Goal: Task Accomplishment & Management: Manage account settings

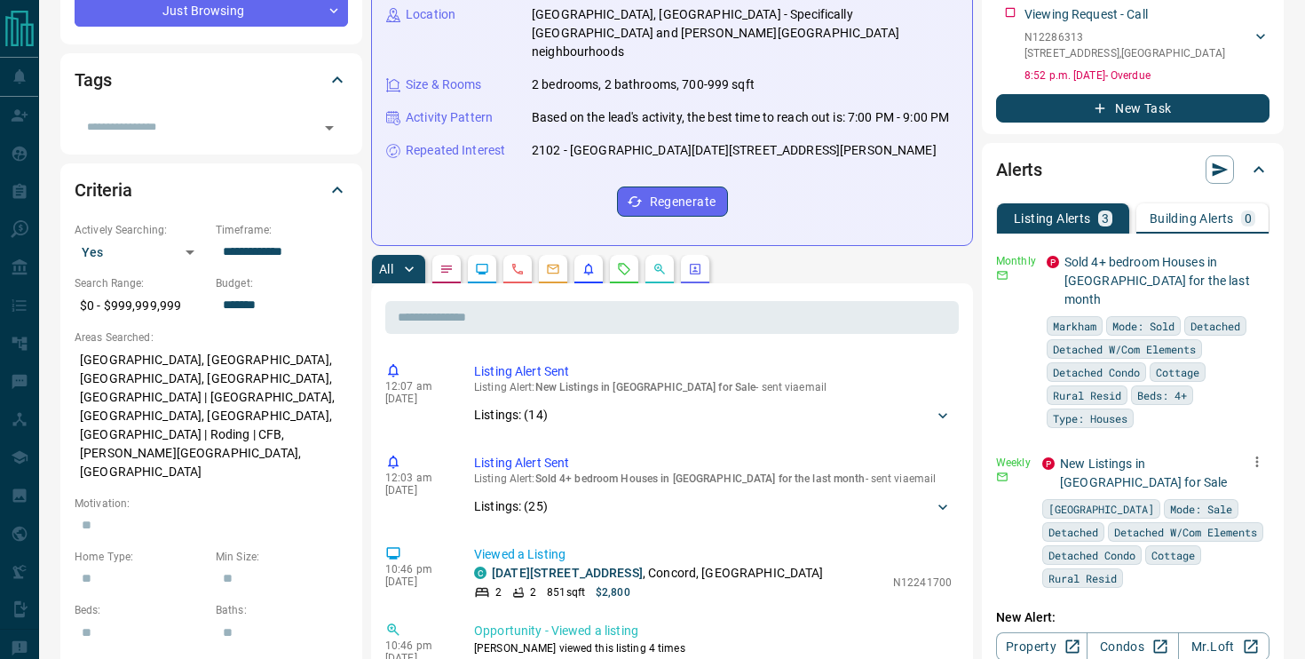
click at [1257, 454] on icon "button" at bounding box center [1257, 462] width 16 height 16
click at [1227, 538] on li "Delete" at bounding box center [1230, 534] width 78 height 28
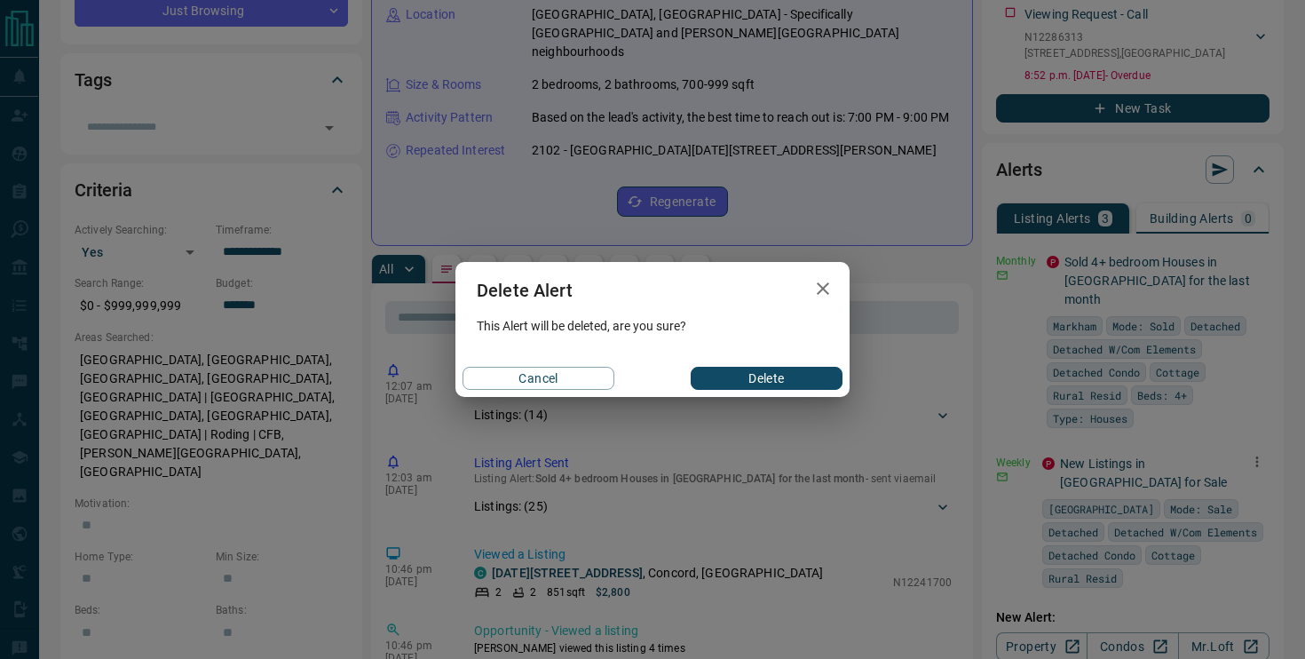
click at [800, 370] on button "Delete" at bounding box center [767, 378] width 152 height 23
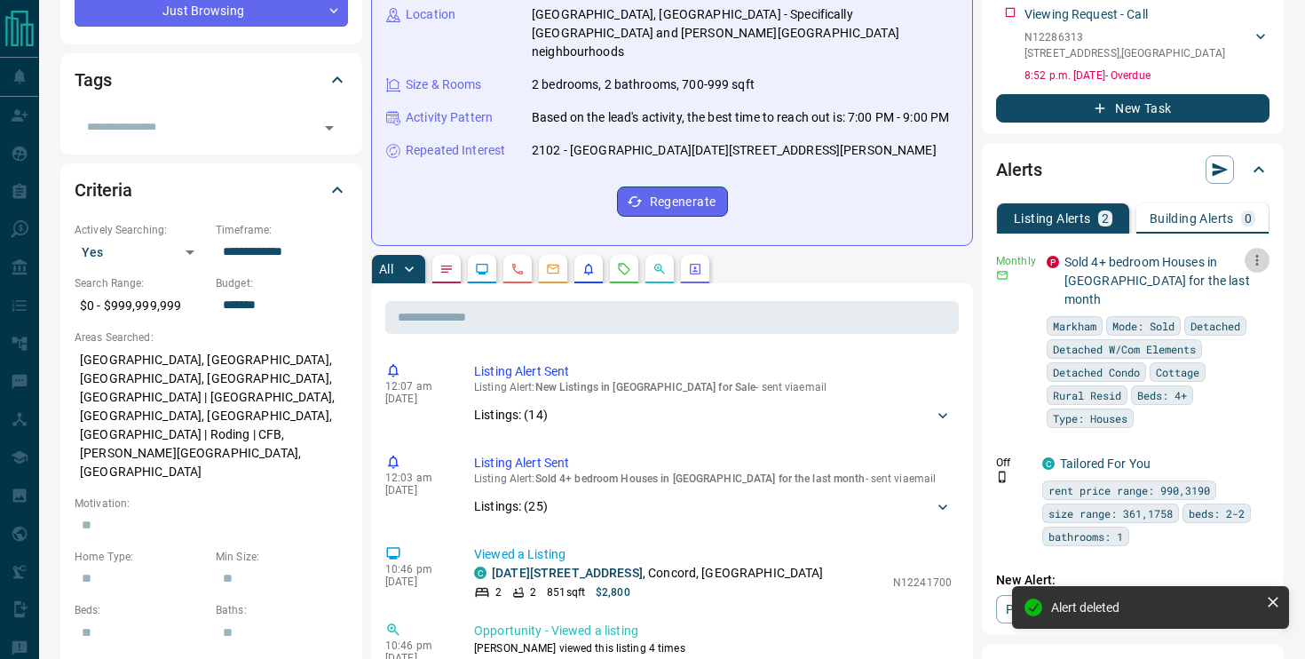
click at [1266, 261] on button "button" at bounding box center [1257, 260] width 25 height 25
click at [1240, 345] on li "Delete" at bounding box center [1230, 351] width 78 height 28
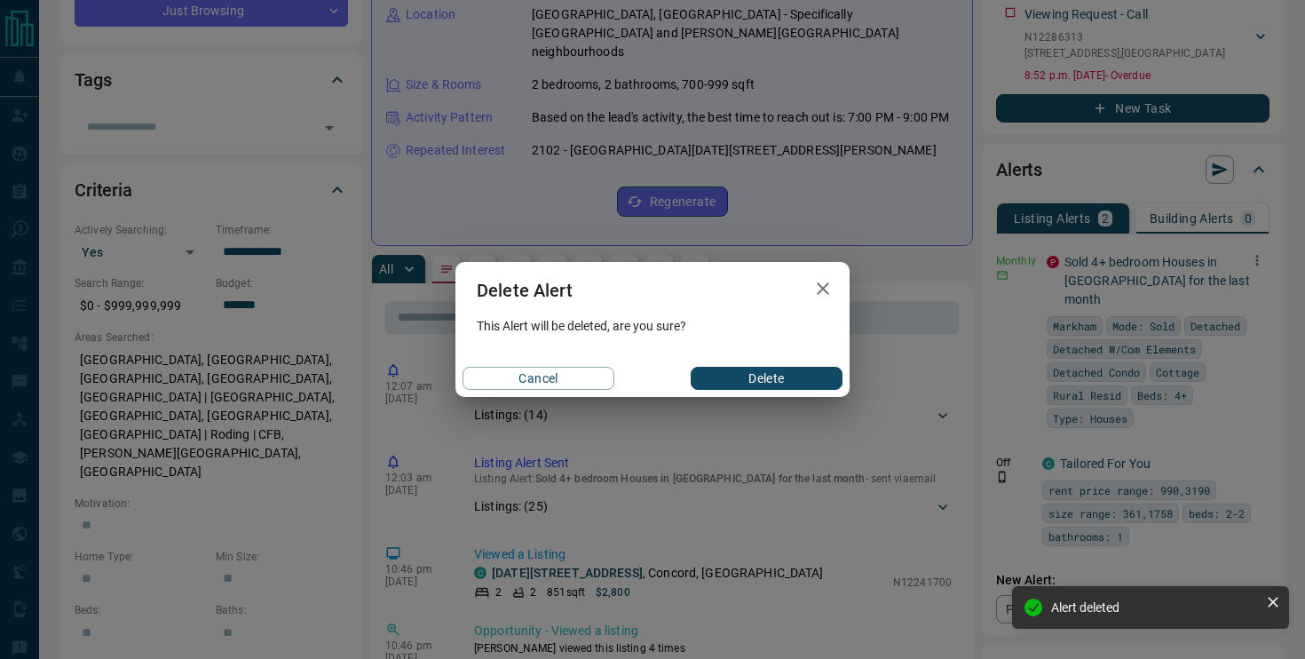
click at [804, 381] on button "Delete" at bounding box center [767, 378] width 152 height 23
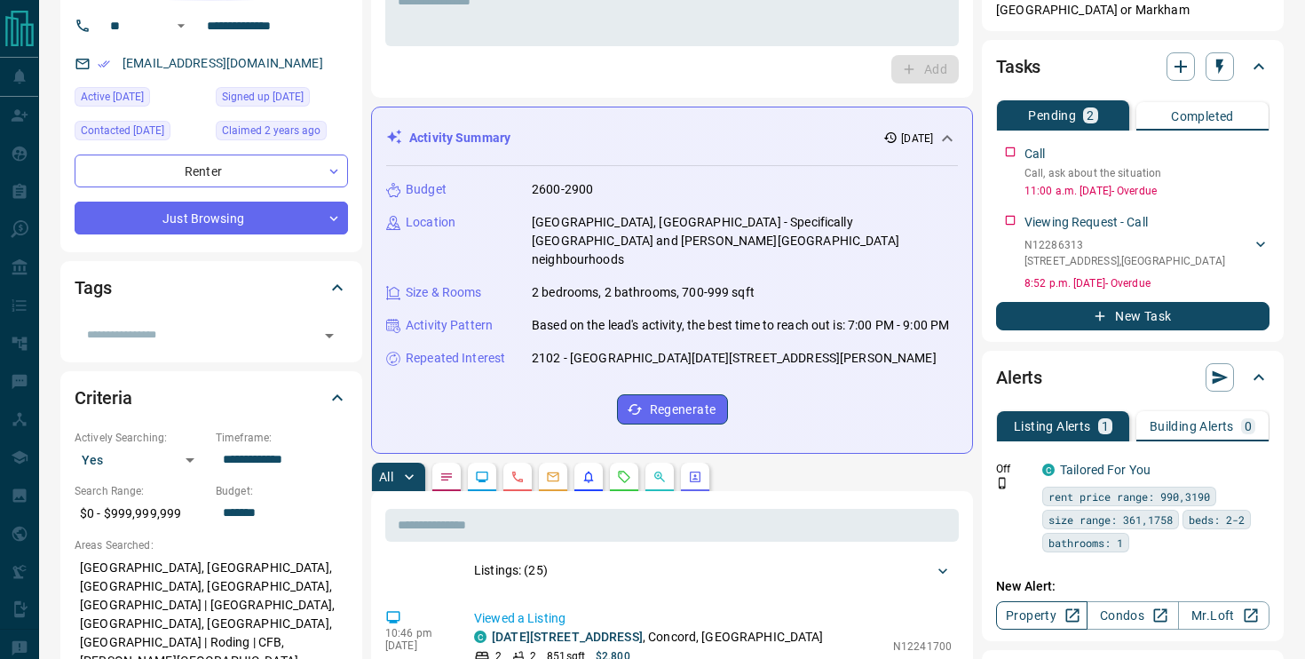
scroll to position [131, 0]
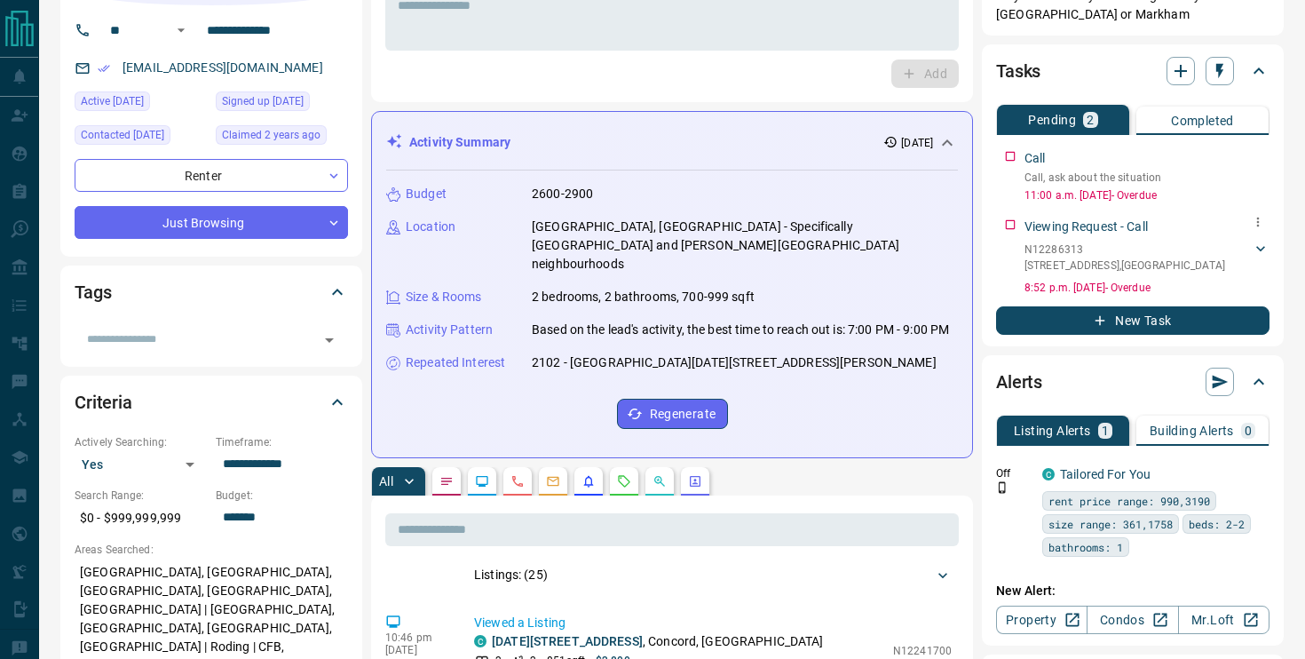
click at [1085, 267] on p "2102 - 2916 Highway 7 Road , Concord" at bounding box center [1125, 266] width 201 height 16
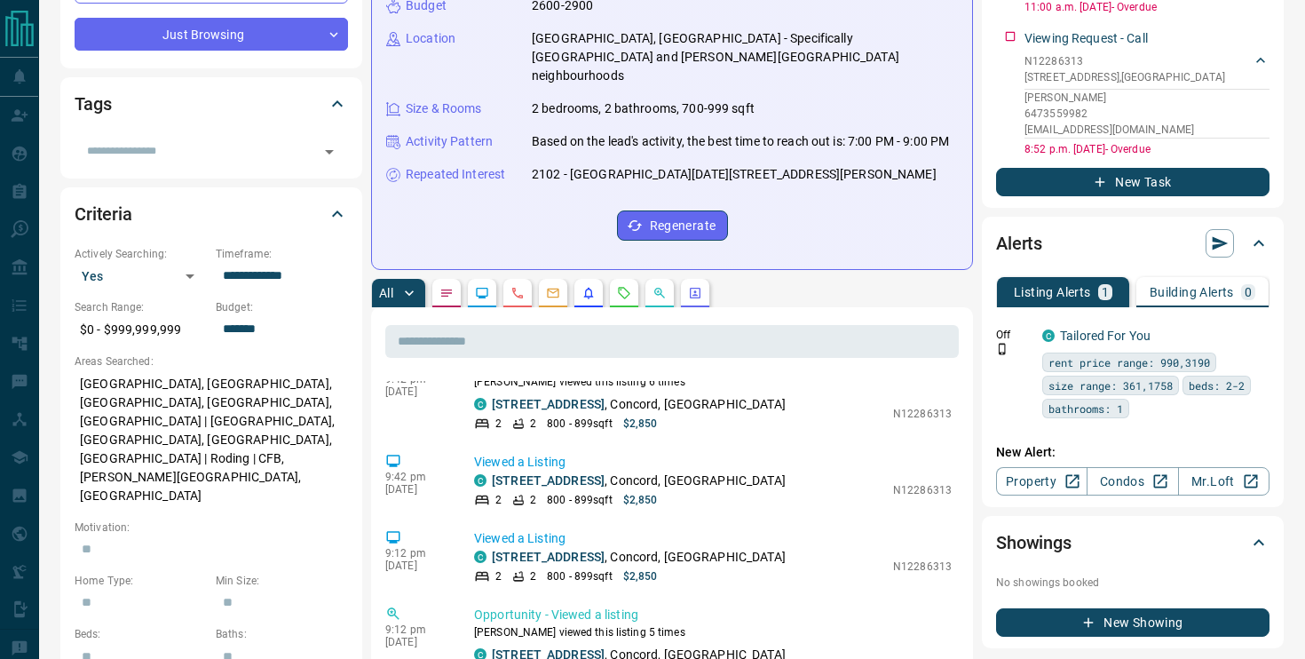
scroll to position [471, 0]
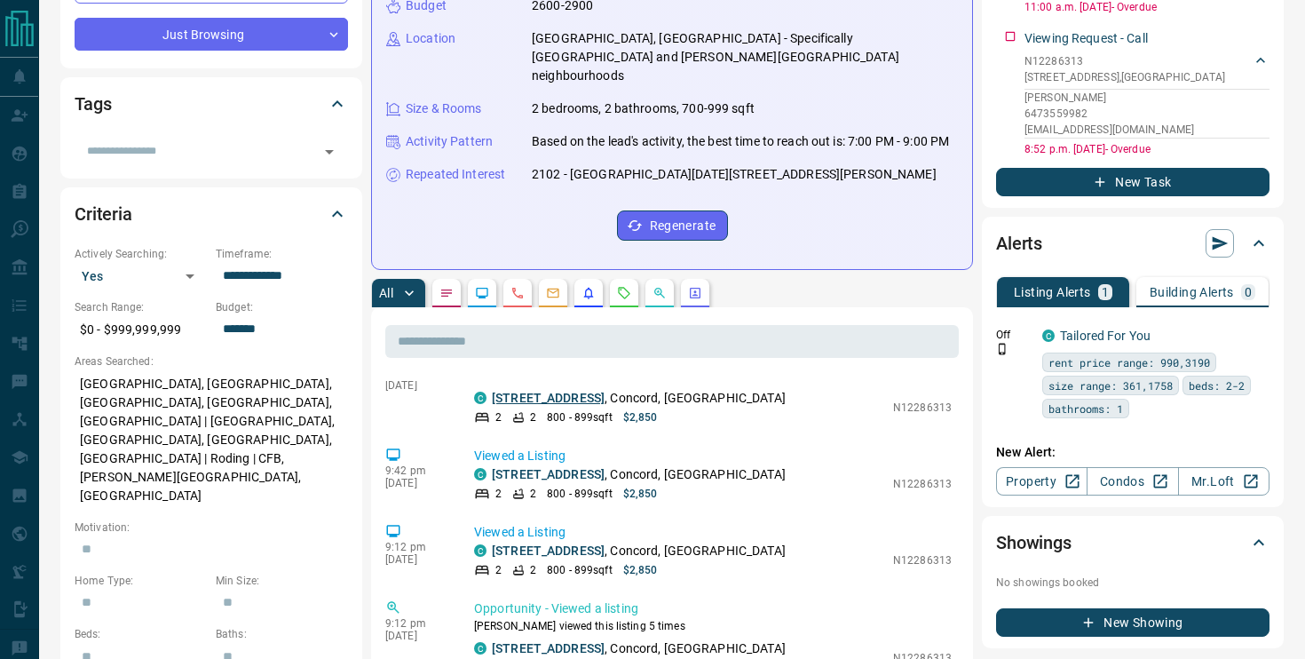
click at [568, 399] on link "2102 - 2916 Highway 7 Road" at bounding box center [548, 398] width 113 height 14
click at [537, 400] on link "2102 - 2916 Highway 7 Road" at bounding box center [548, 398] width 113 height 14
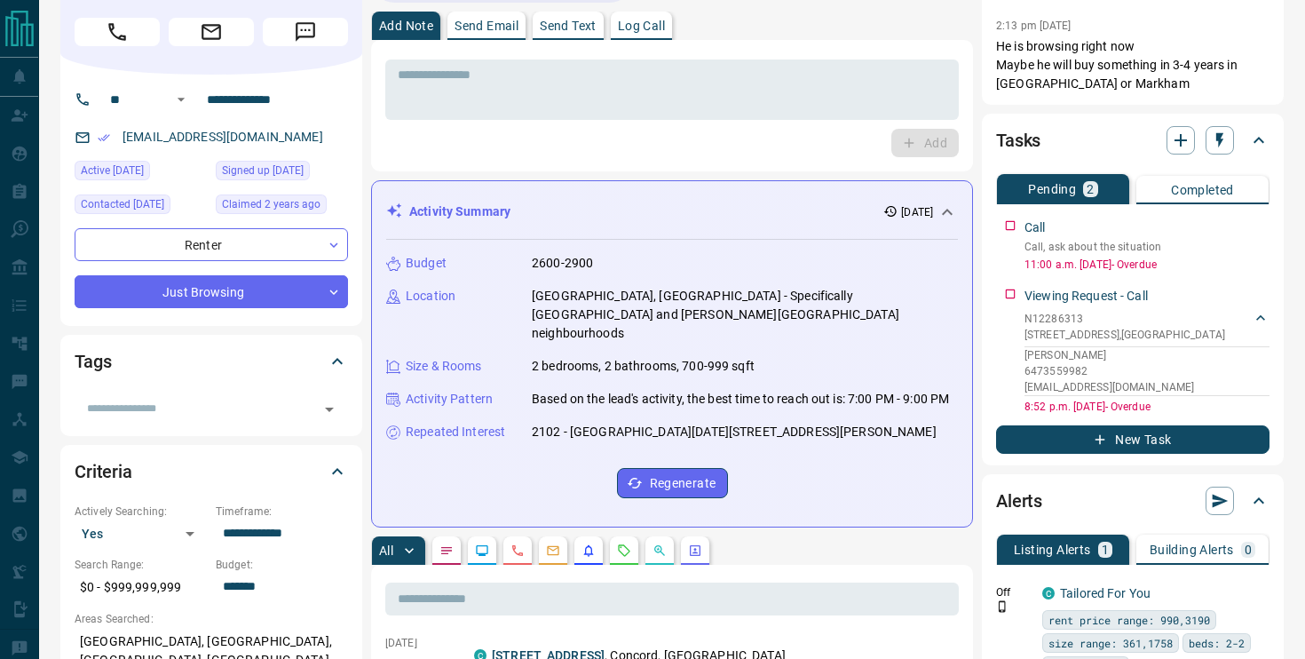
scroll to position [0, 0]
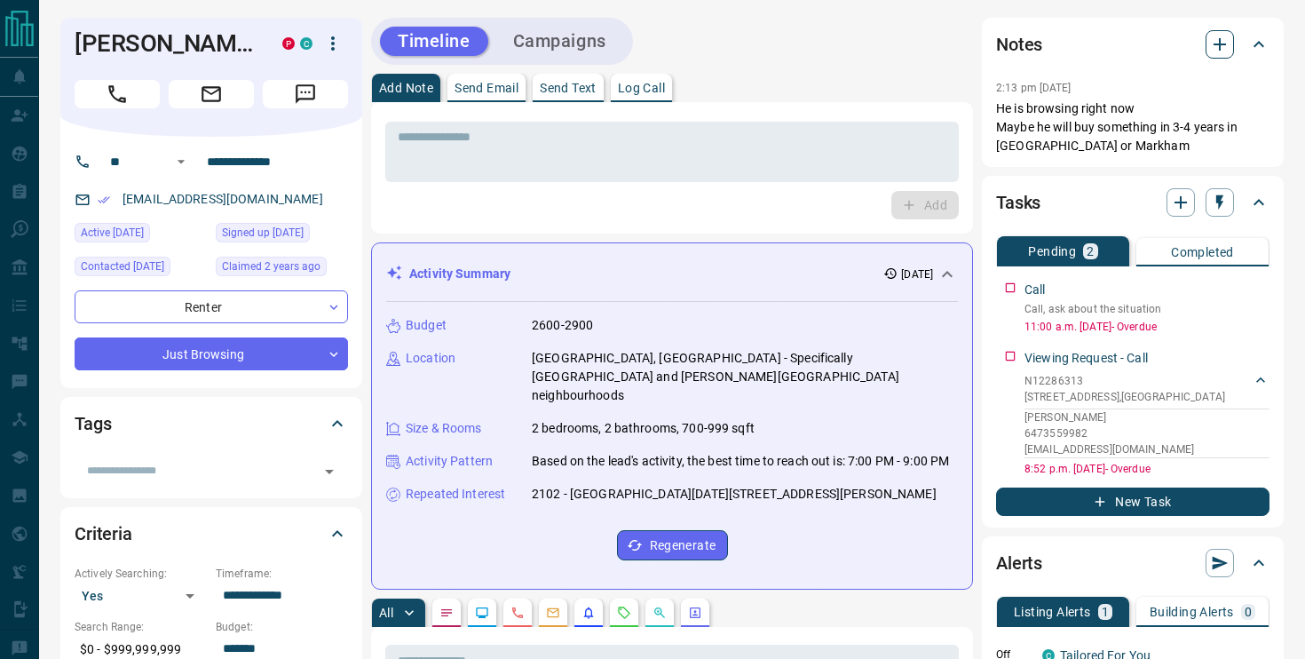
click at [1218, 44] on icon "button" at bounding box center [1220, 44] width 12 height 12
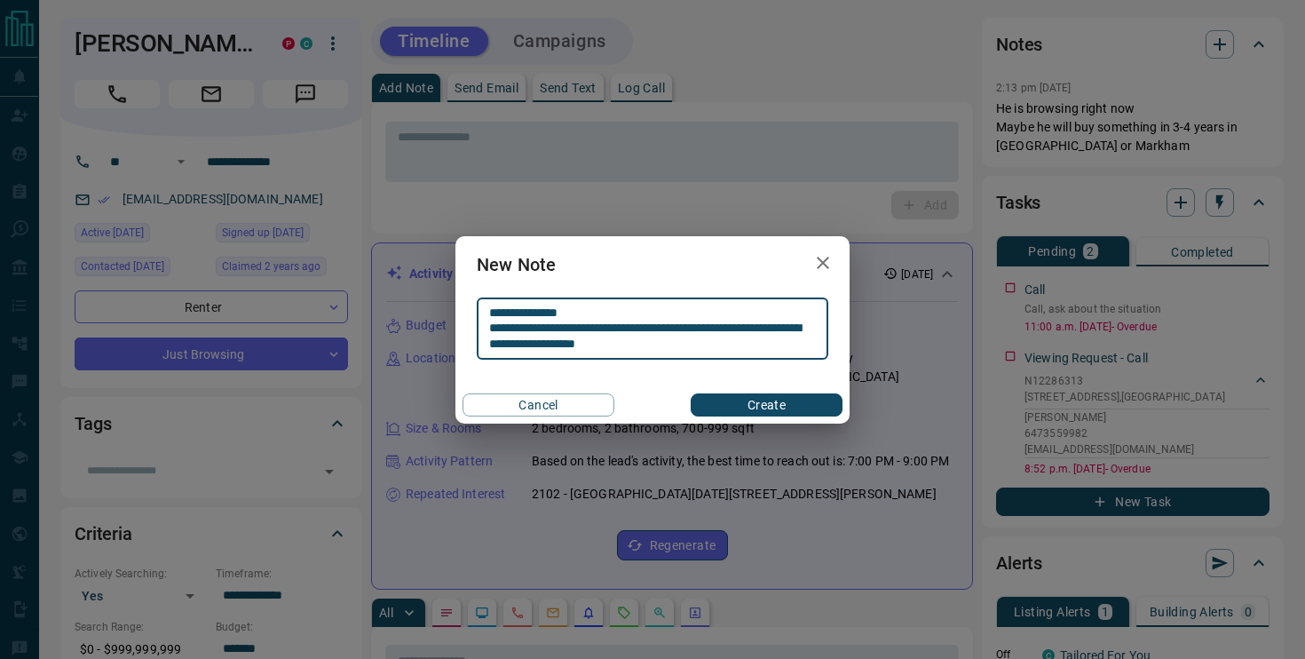
type textarea "**********"
click at [779, 413] on button "Create" at bounding box center [767, 404] width 152 height 23
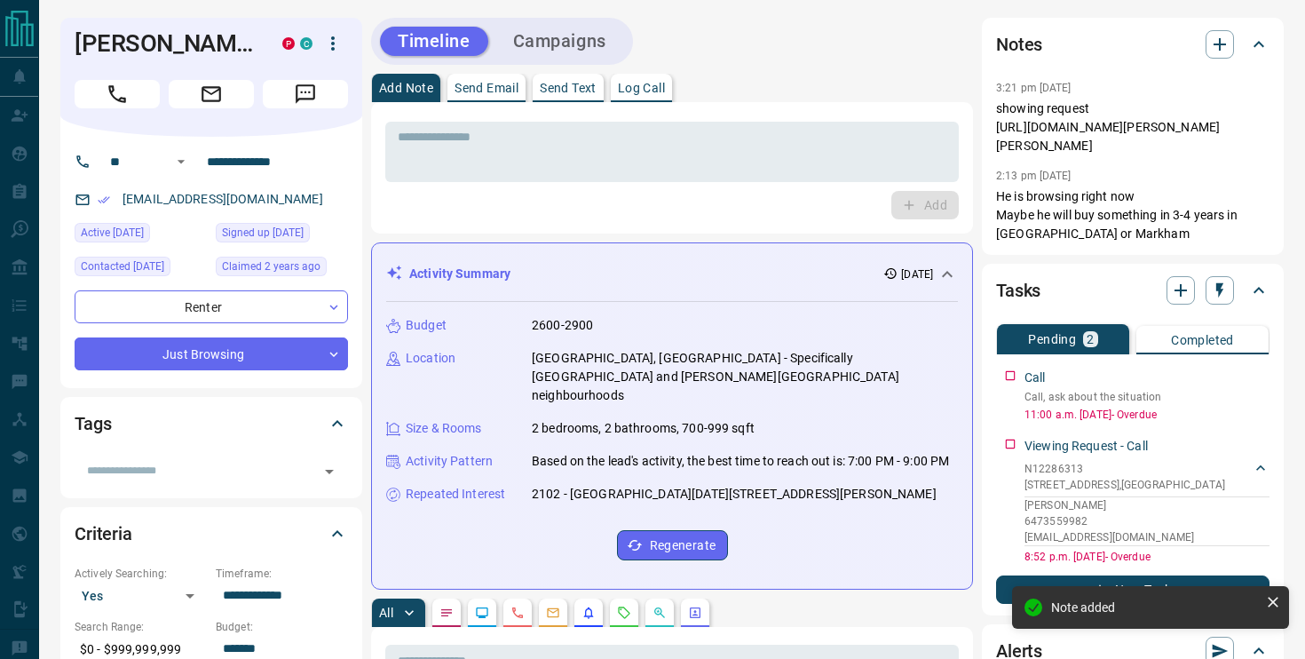
scroll to position [855, 0]
